Goal: Check status: Check status

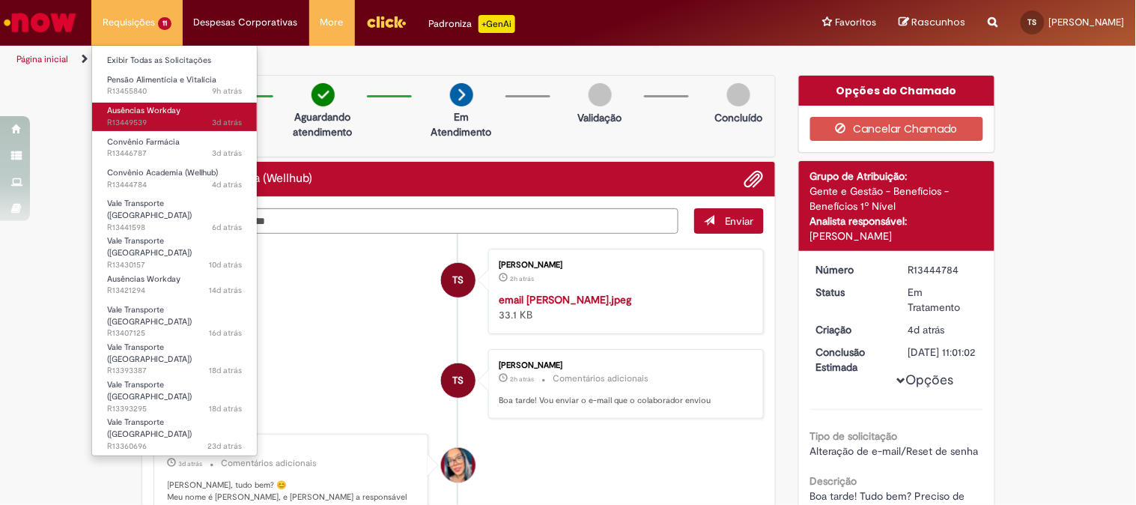
click at [183, 121] on span "3d atrás 3 dias atrás R13449539" at bounding box center [174, 123] width 135 height 12
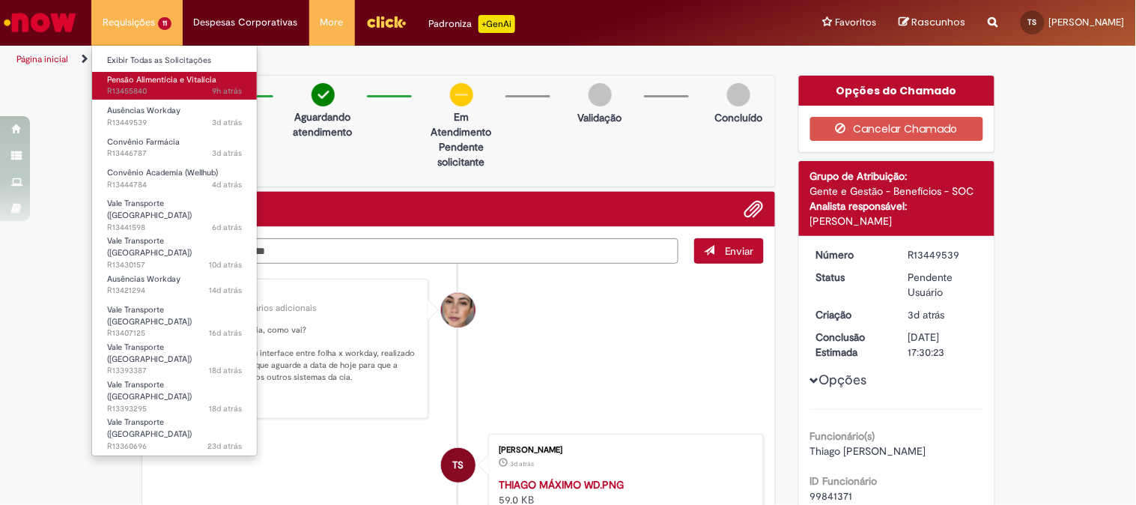
click at [171, 85] on link "Pensão Alimentícia e Vitalícia 9h atrás 9 horas atrás R13455840" at bounding box center [174, 86] width 165 height 28
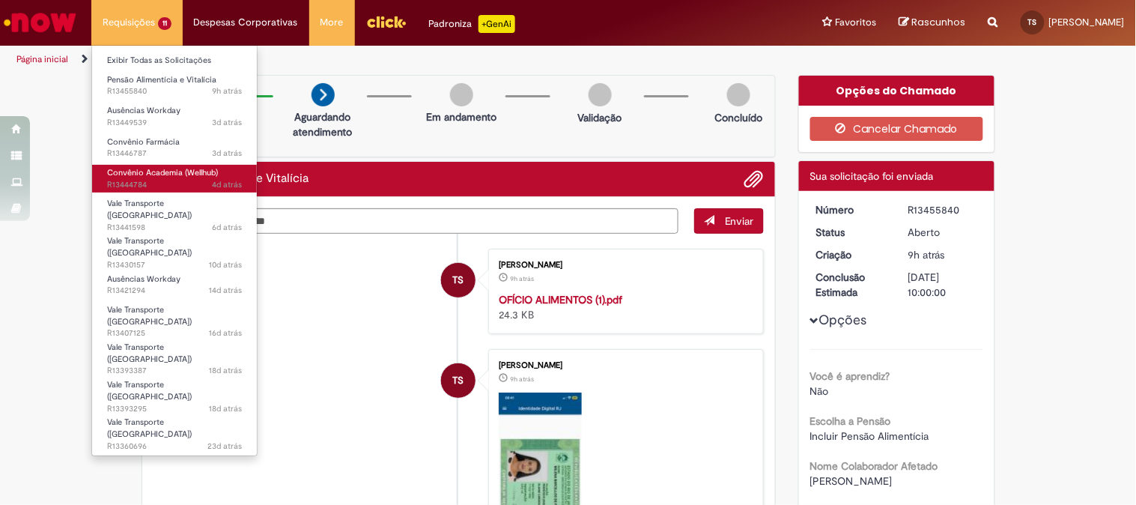
click at [148, 181] on span "4d atrás 4 dias atrás R13444784" at bounding box center [174, 185] width 135 height 12
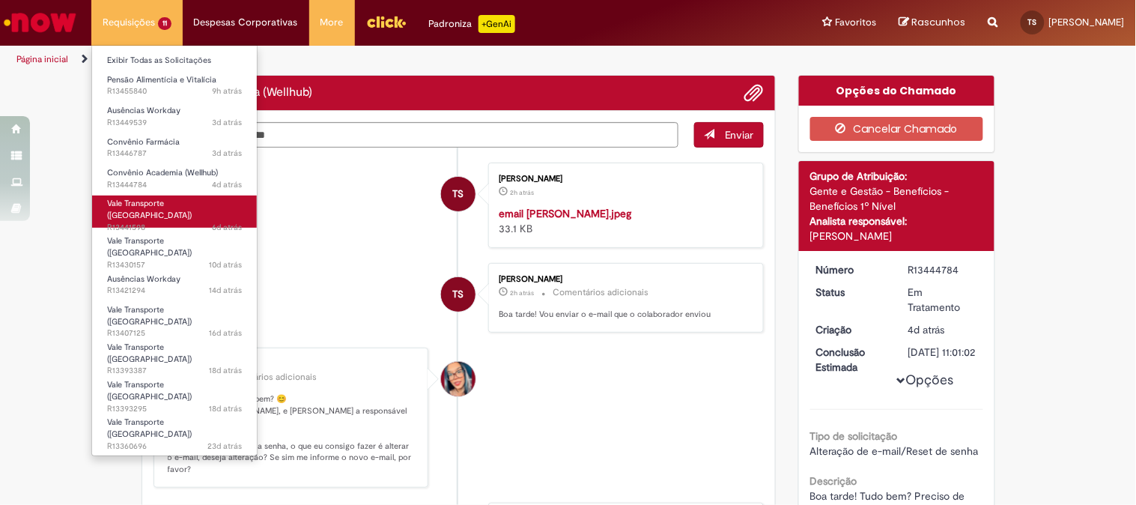
click at [167, 222] on link "Vale Transporte ([GEOGRAPHIC_DATA]) 6d atrás 6 dias atrás R13441598" at bounding box center [174, 212] width 165 height 32
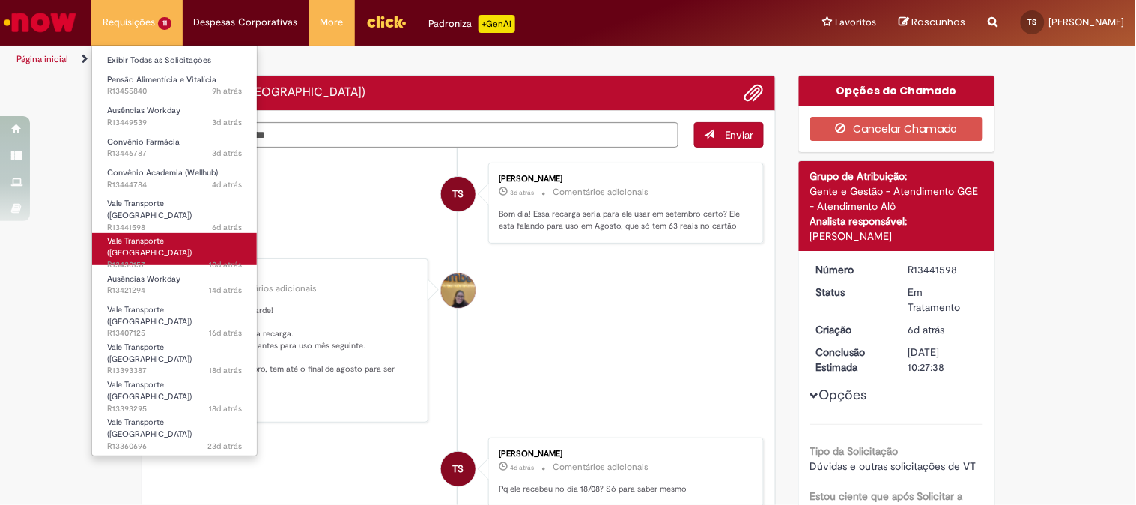
click at [170, 240] on link "Vale Transporte ([GEOGRAPHIC_DATA]) 10d atrás 10 dias atrás R13430157" at bounding box center [174, 249] width 165 height 32
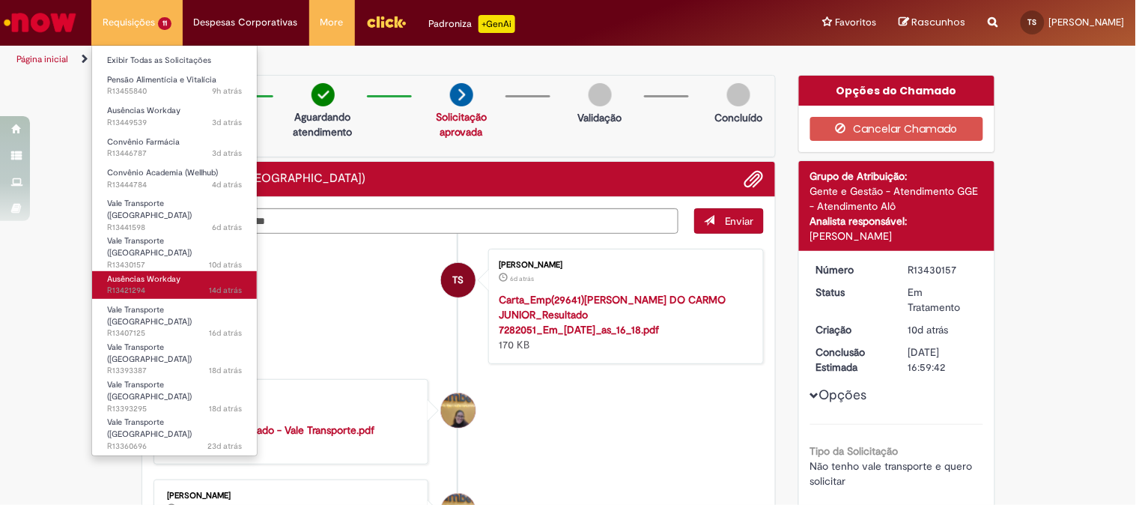
click at [169, 285] on span "14d atrás 14 dias atrás R13421294" at bounding box center [174, 291] width 135 height 12
